Goal: Task Accomplishment & Management: Manage account settings

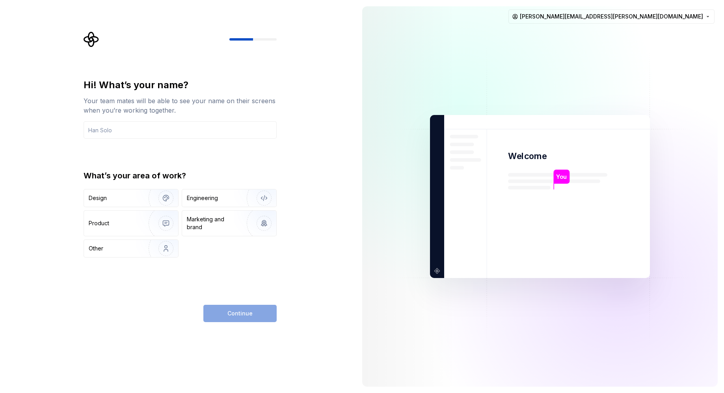
click at [325, 130] on div "Hi! What’s your name? Your team mates will be able to see your name on their sc…" at bounding box center [178, 196] width 356 height 393
click at [154, 126] on input "text" at bounding box center [180, 129] width 193 height 17
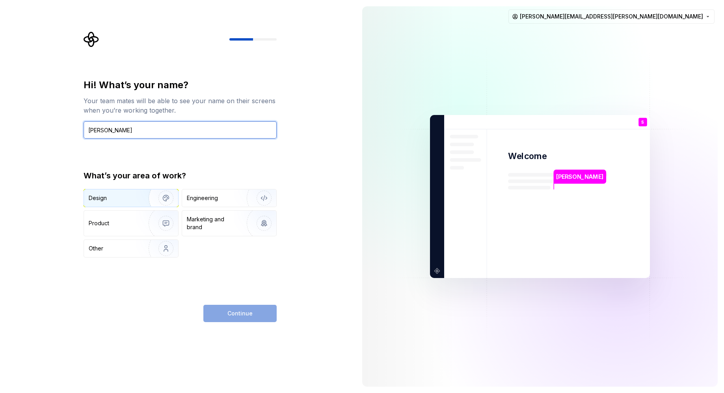
type input "Stefan"
click at [145, 194] on img "button" at bounding box center [161, 198] width 50 height 53
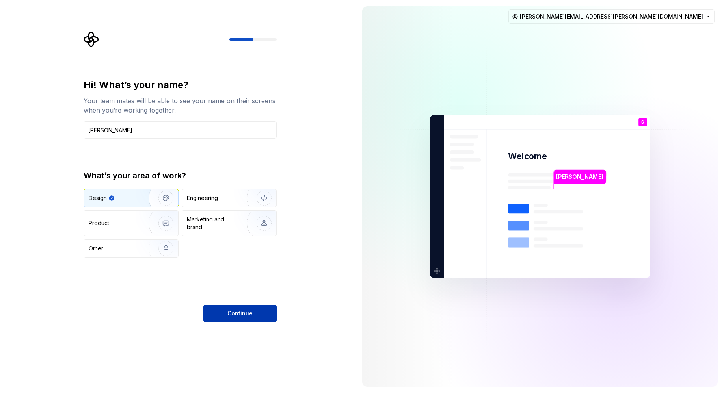
click at [245, 309] on button "Continue" at bounding box center [239, 313] width 73 height 17
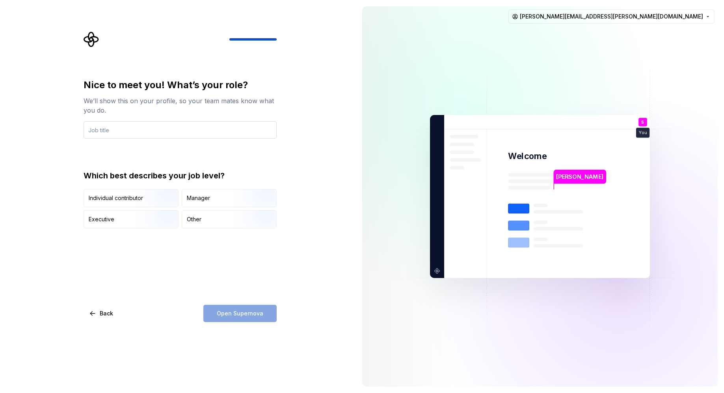
click at [206, 122] on input "text" at bounding box center [180, 129] width 193 height 17
click at [197, 127] on input "text" at bounding box center [180, 129] width 193 height 17
click at [150, 202] on img "button" at bounding box center [159, 208] width 50 height 53
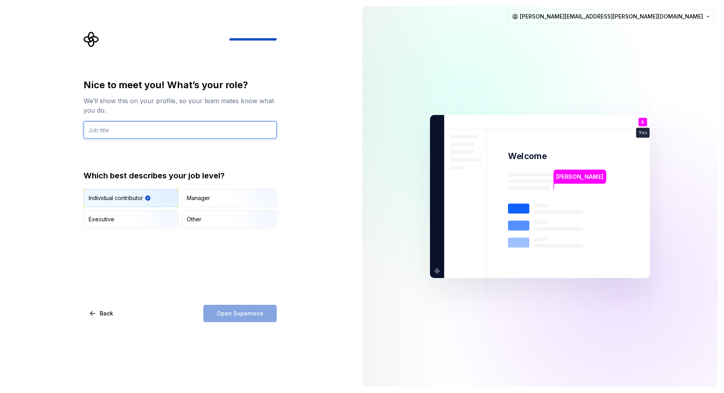
click at [155, 123] on input "text" at bounding box center [180, 129] width 193 height 17
type input "Designer"
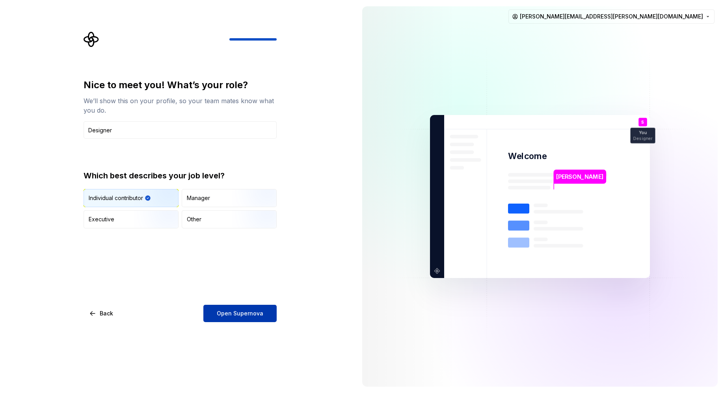
click at [238, 315] on span "Open Supernova" at bounding box center [240, 314] width 46 height 8
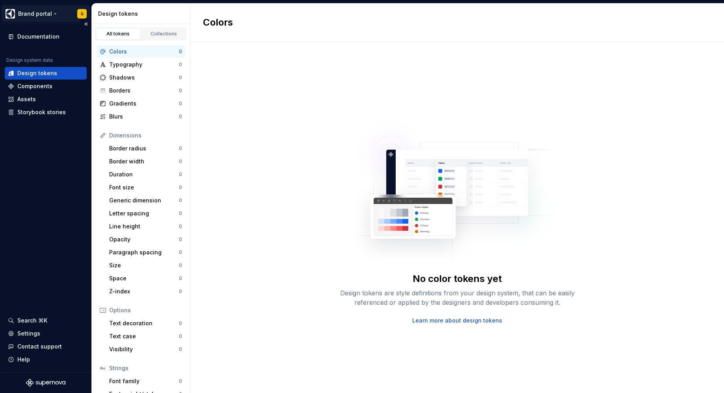
click at [48, 14] on html "Brand portal S Documentation Design system data Design tokens Components Assets…" at bounding box center [362, 196] width 724 height 393
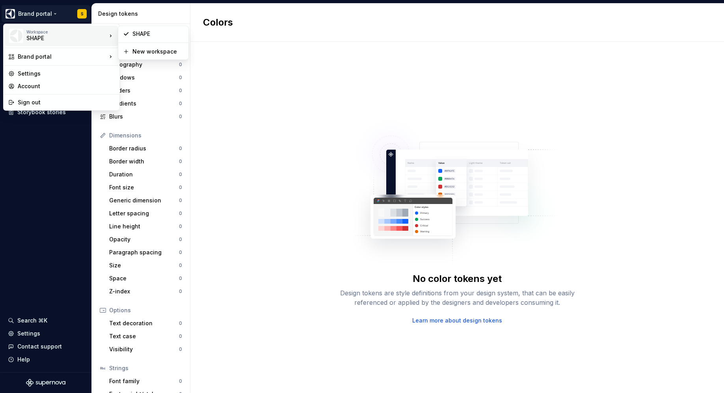
click at [48, 36] on div "SHAPE" at bounding box center [59, 38] width 67 height 8
click at [139, 35] on div "SHAPE" at bounding box center [157, 34] width 51 height 8
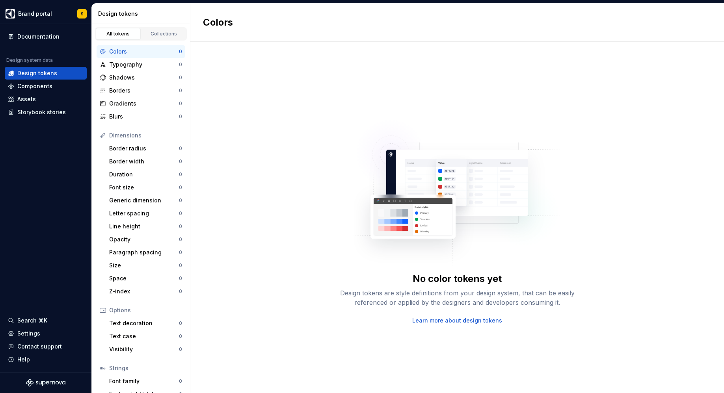
scroll to position [38, 0]
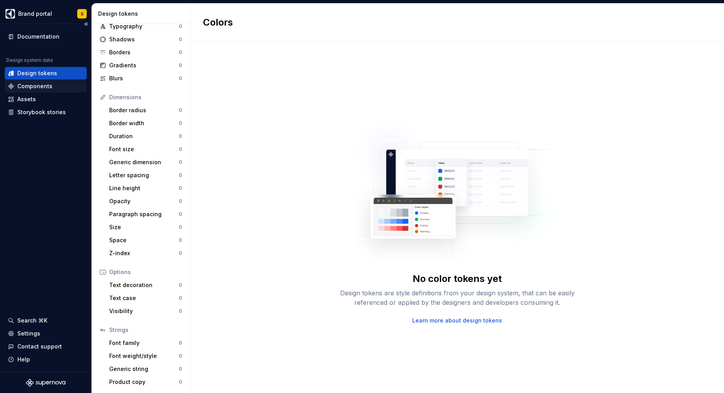
click at [49, 84] on div "Components" at bounding box center [34, 86] width 35 height 8
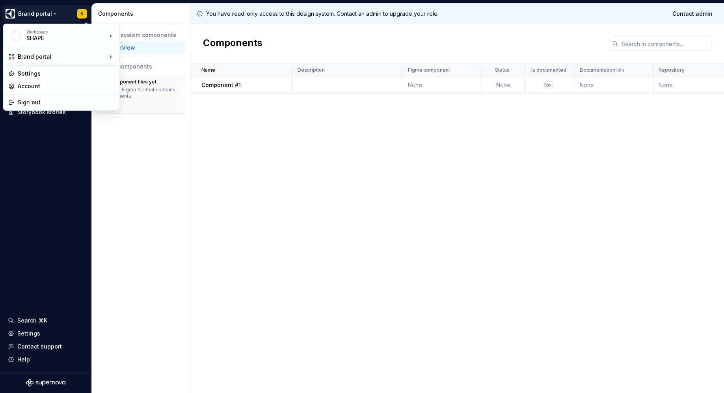
click at [45, 19] on html "Brand portal S Documentation Design system data Design tokens Components Assets…" at bounding box center [362, 196] width 724 height 393
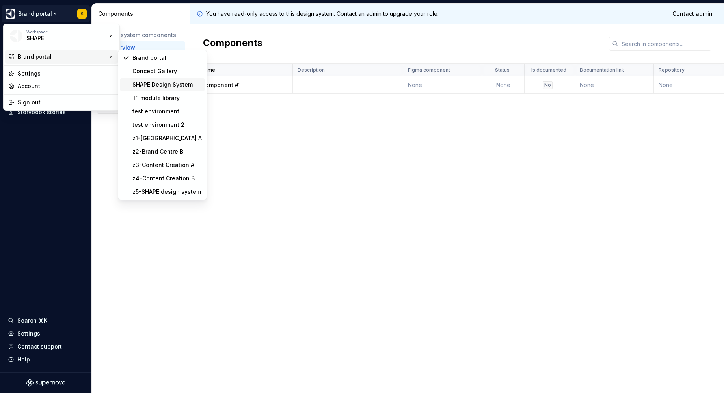
click at [158, 87] on div "SHAPE Design System" at bounding box center [166, 85] width 69 height 8
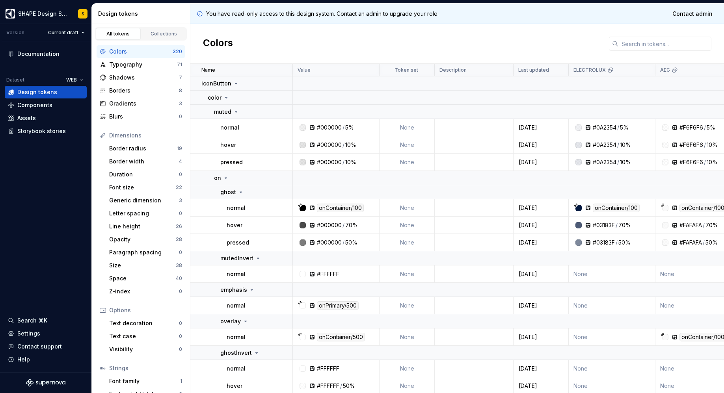
click at [164, 26] on div "All tokens Collections" at bounding box center [141, 32] width 98 height 17
click at [163, 35] on div "Collections" at bounding box center [163, 34] width 39 height 6
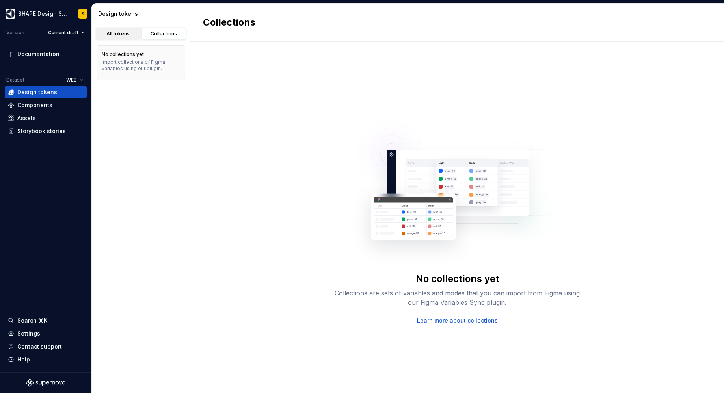
click at [126, 35] on div "All tokens" at bounding box center [117, 34] width 39 height 6
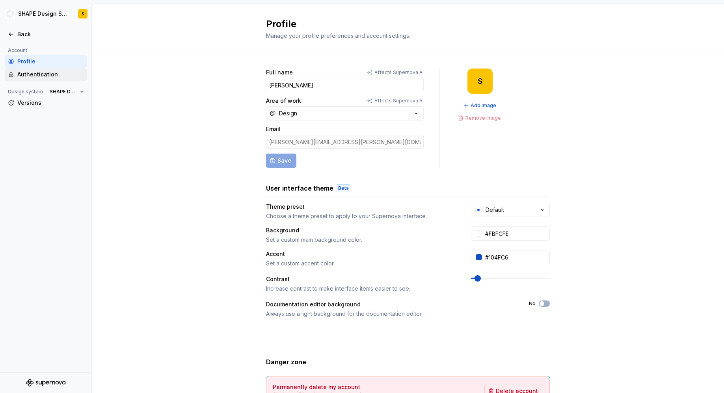
click at [46, 71] on div "Authentication" at bounding box center [50, 75] width 66 height 8
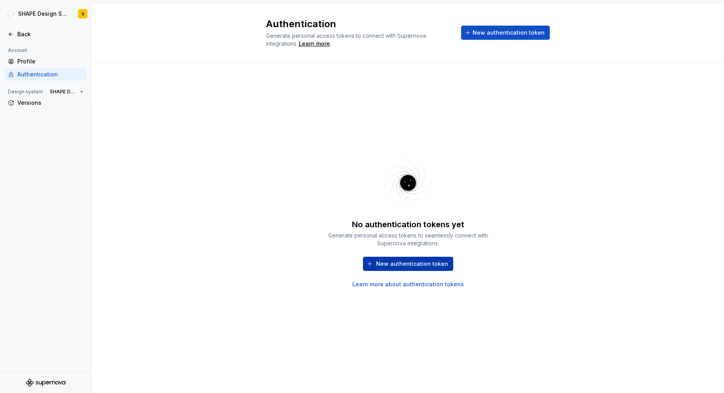
click at [377, 262] on button "New authentication token" at bounding box center [408, 264] width 90 height 14
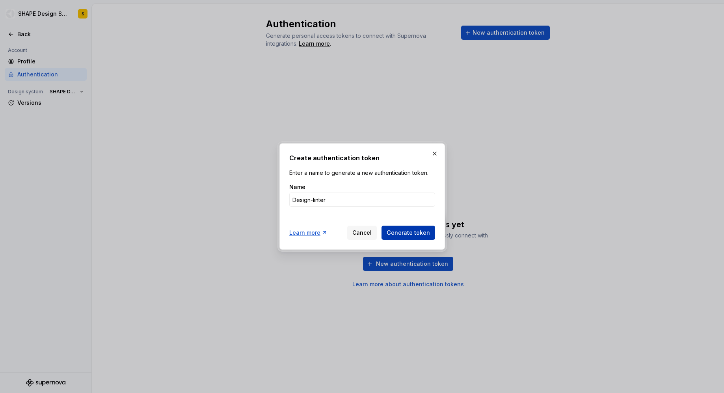
type input "Design-linter"
click at [399, 230] on span "Generate token" at bounding box center [407, 233] width 43 height 8
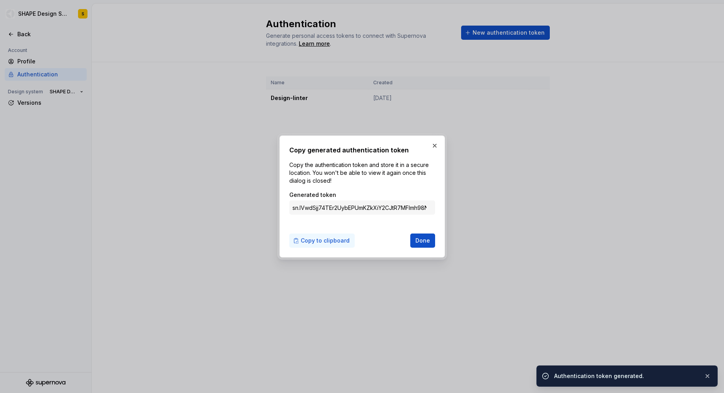
click at [327, 243] on span "Copy to clipboard" at bounding box center [325, 241] width 49 height 8
click at [419, 240] on span "Done" at bounding box center [422, 241] width 15 height 8
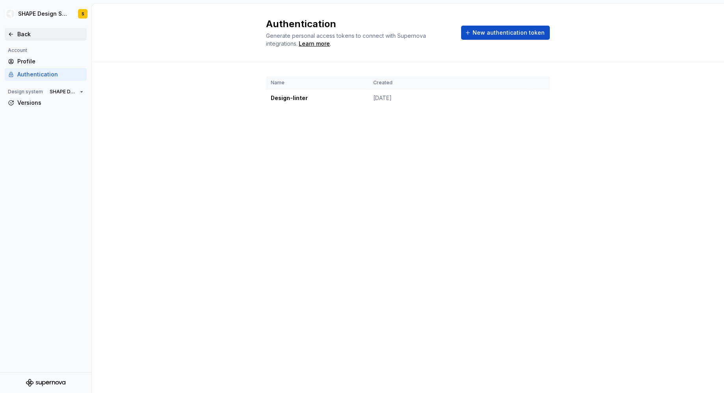
click at [27, 36] on div "Back" at bounding box center [50, 34] width 66 height 8
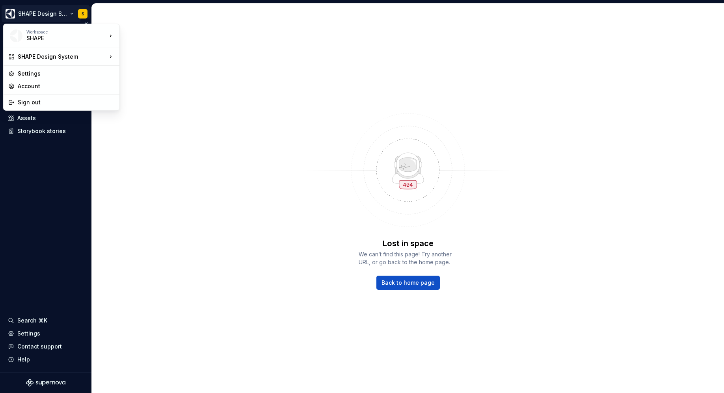
click at [58, 12] on html "SHAPE Design System S Version Current draft Documentation Dataset WEB Design to…" at bounding box center [362, 196] width 724 height 393
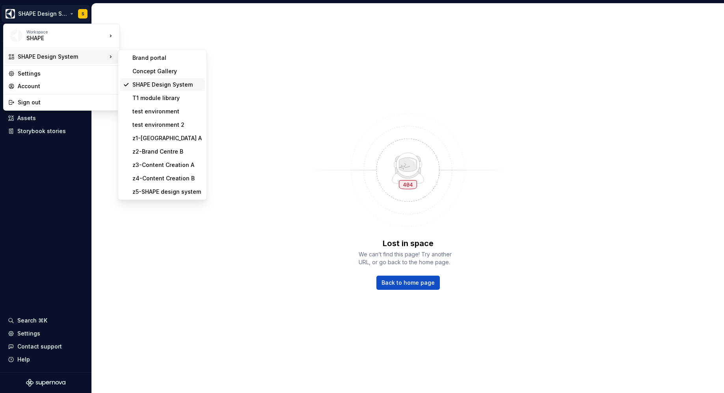
click at [136, 87] on div "SHAPE Design System" at bounding box center [166, 85] width 69 height 8
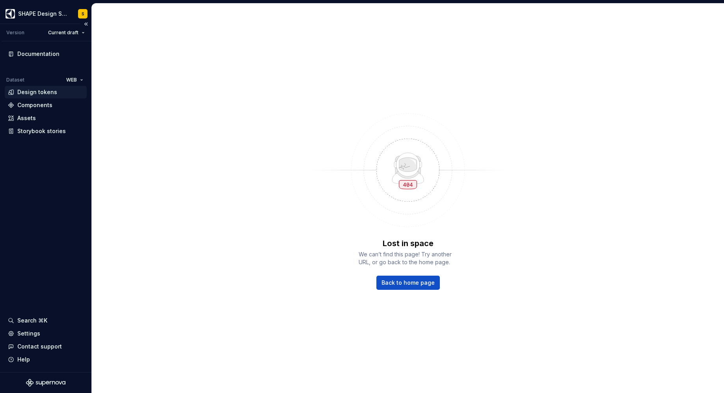
click at [42, 89] on div "Design tokens" at bounding box center [37, 92] width 40 height 8
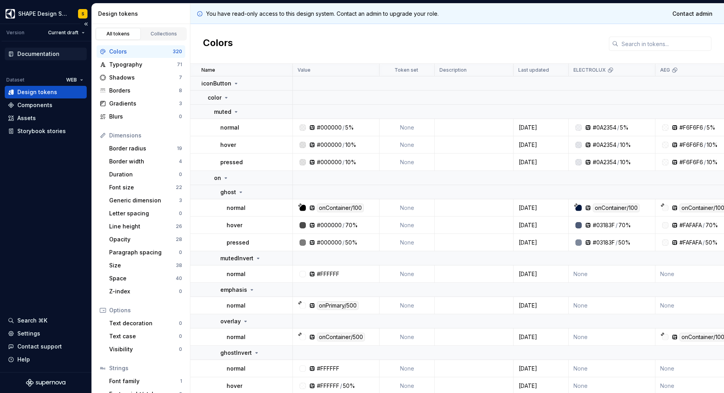
click at [24, 51] on div "Documentation" at bounding box center [38, 54] width 42 height 8
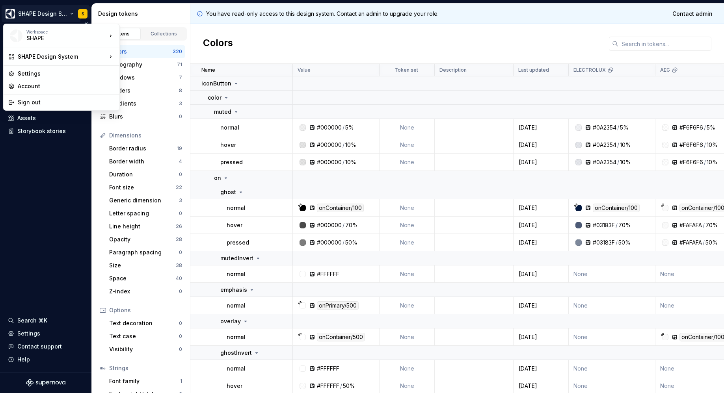
click at [26, 16] on html "SHAPE Design System S Version Current draft Documentation Dataset WEB Design to…" at bounding box center [362, 196] width 724 height 393
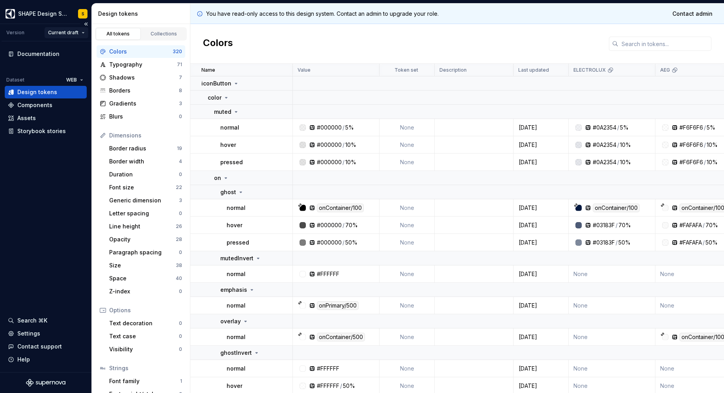
click at [72, 33] on html "SHAPE Design System S Version Current draft Documentation Dataset WEB Design to…" at bounding box center [362, 196] width 724 height 393
click at [71, 32] on html "SHAPE Design System S Version Current draft Documentation Dataset WEB Design to…" at bounding box center [362, 196] width 724 height 393
click at [16, 31] on div "Version" at bounding box center [15, 33] width 18 height 6
click at [24, 119] on div "Assets" at bounding box center [26, 118] width 19 height 8
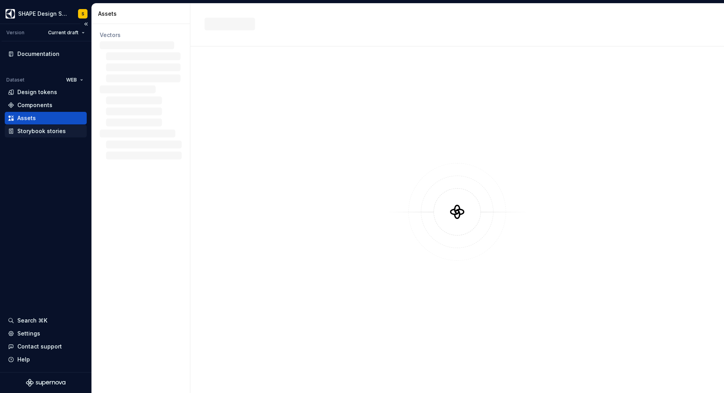
click at [24, 131] on div "Storybook stories" at bounding box center [41, 131] width 48 height 8
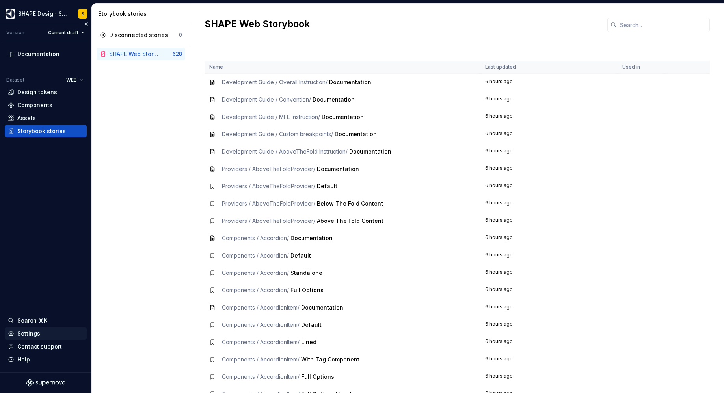
click at [30, 334] on div "Settings" at bounding box center [28, 334] width 23 height 8
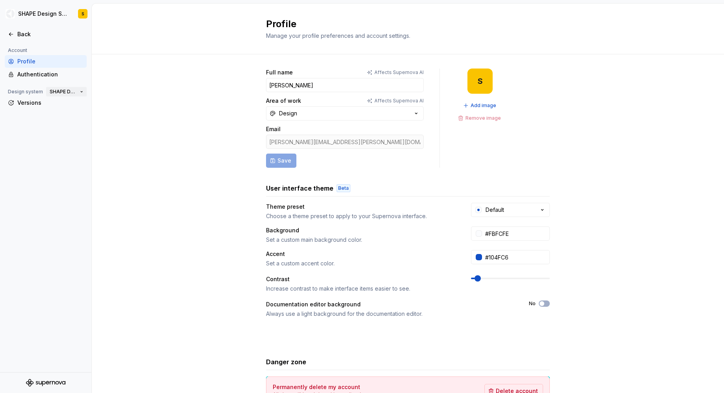
click at [60, 90] on span "SHAPE Design System" at bounding box center [63, 92] width 27 height 6
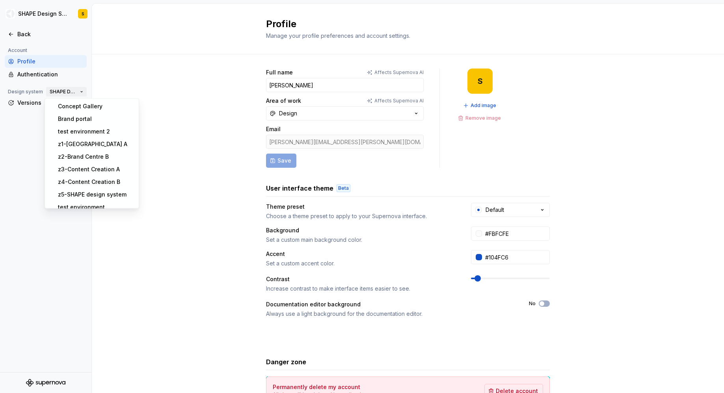
scroll to position [30, 0]
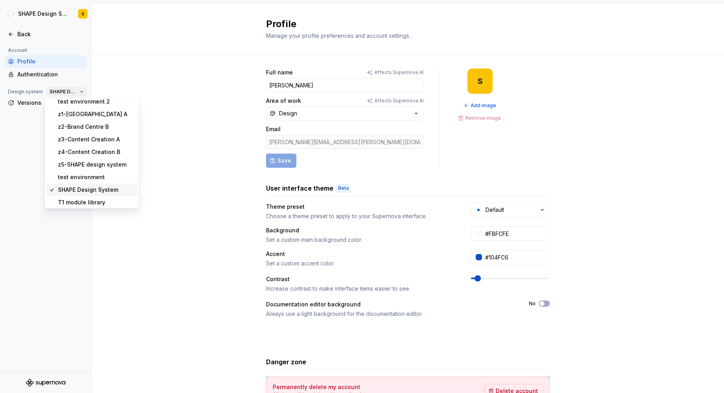
click at [60, 90] on span "SHAPE Design System" at bounding box center [63, 92] width 27 height 6
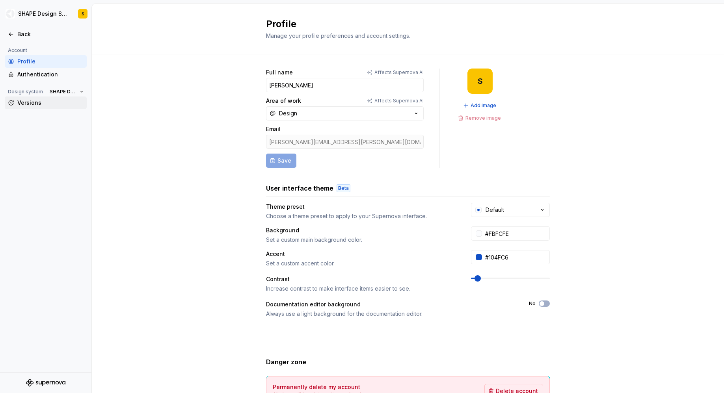
click at [30, 104] on div "Versions" at bounding box center [50, 103] width 66 height 8
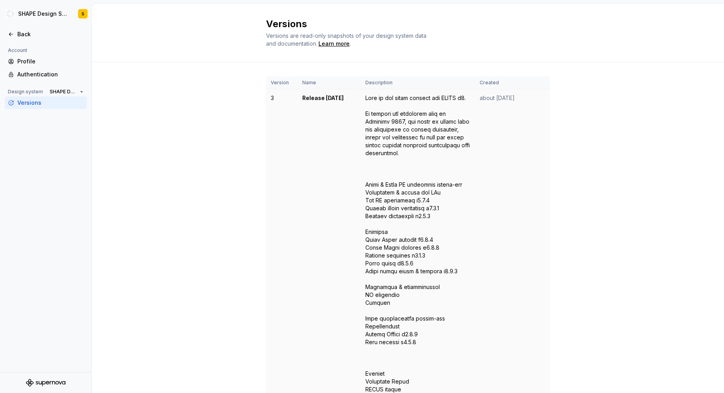
click at [325, 139] on td "Release 21 Sep, 2023" at bounding box center [328, 334] width 63 height 490
click at [39, 72] on div "Authentication" at bounding box center [50, 75] width 66 height 8
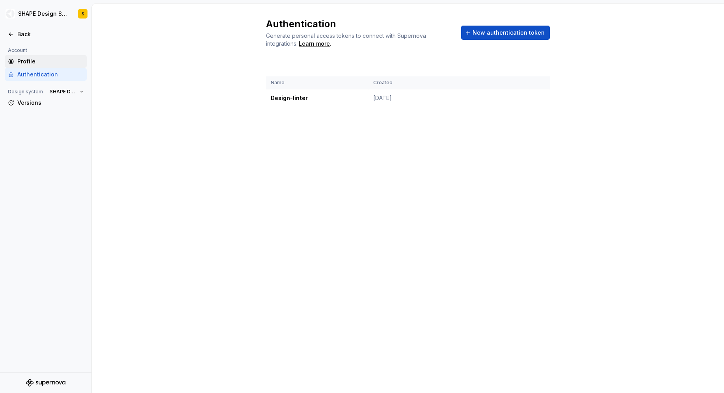
click at [24, 63] on div "Profile" at bounding box center [50, 62] width 66 height 8
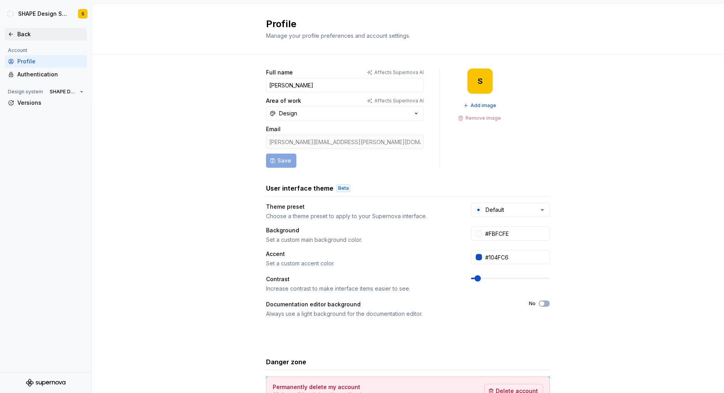
click at [19, 31] on div "Back" at bounding box center [50, 34] width 66 height 8
